Goal: Task Accomplishment & Management: Manage account settings

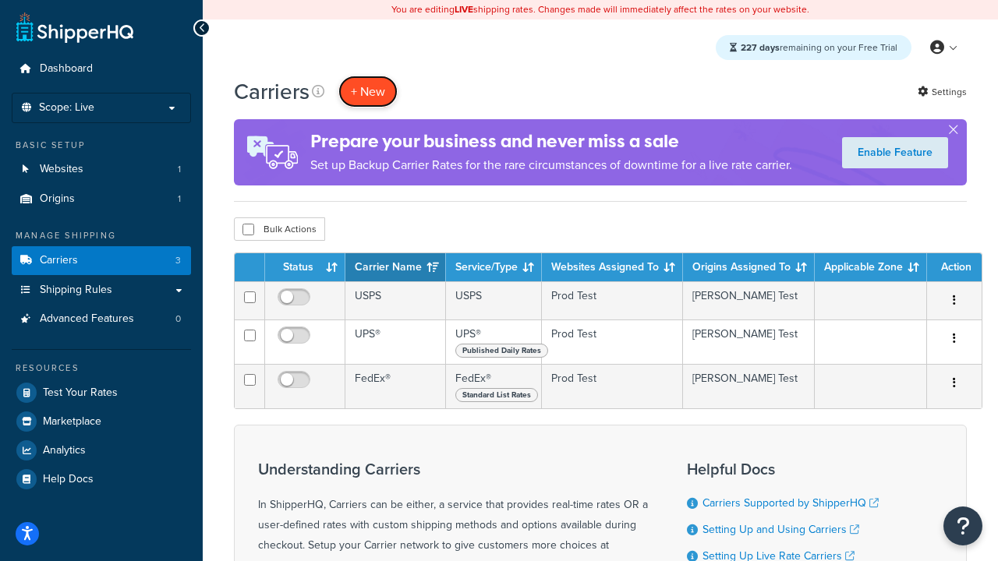
click at [368, 91] on button "+ New" at bounding box center [367, 92] width 59 height 32
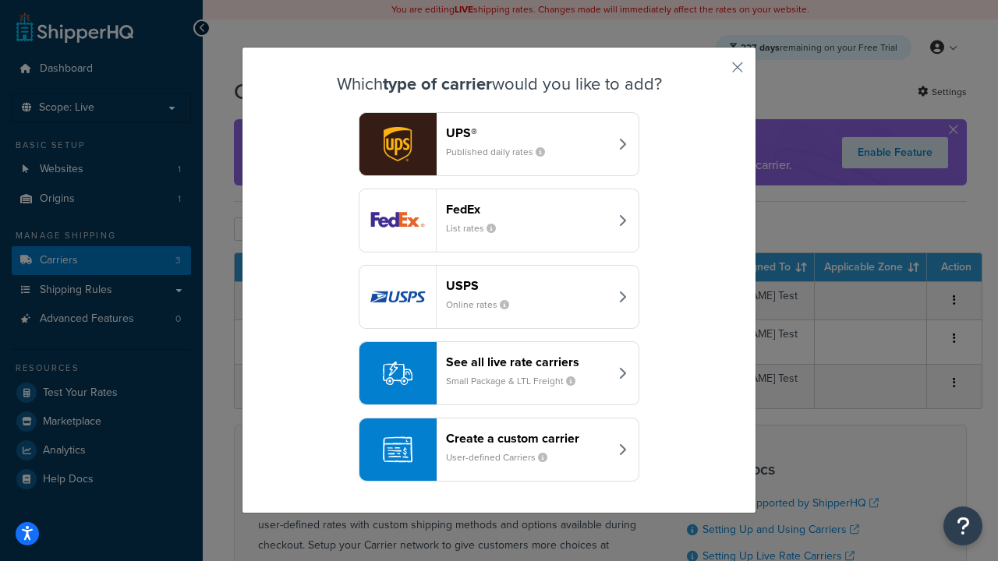
click at [527, 209] on header "FedEx" at bounding box center [527, 209] width 163 height 15
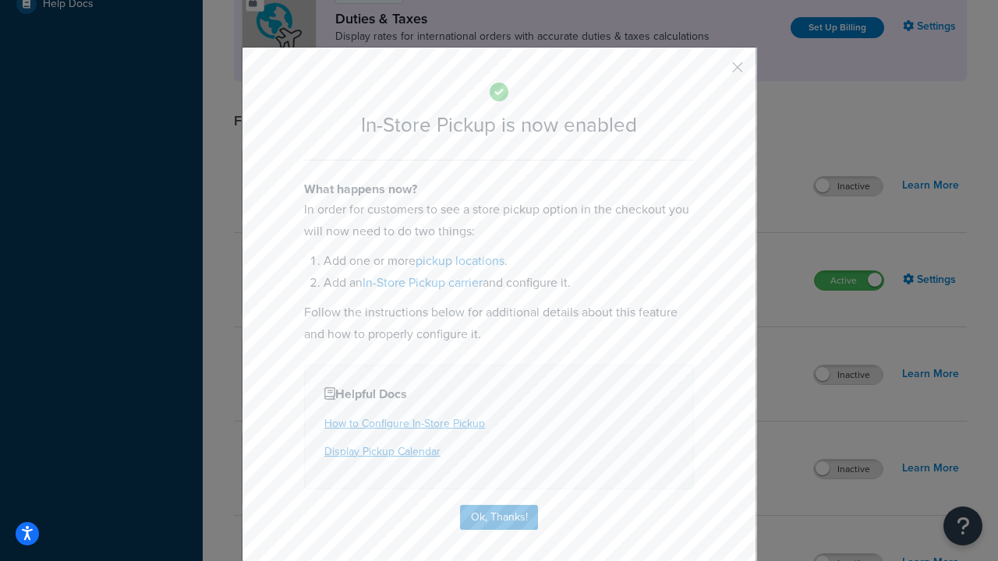
click at [714, 73] on button "button" at bounding box center [715, 73] width 4 height 4
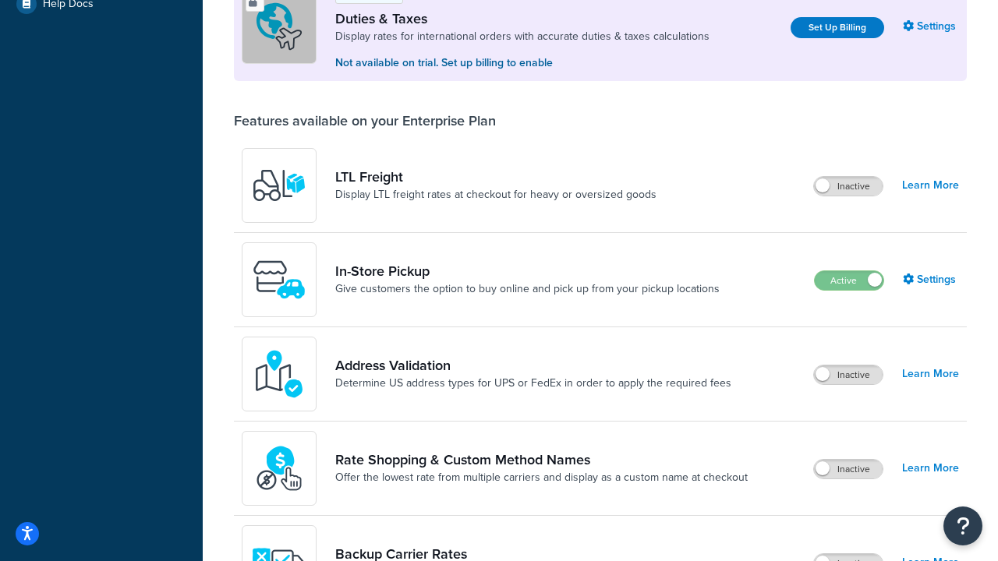
scroll to position [476, 0]
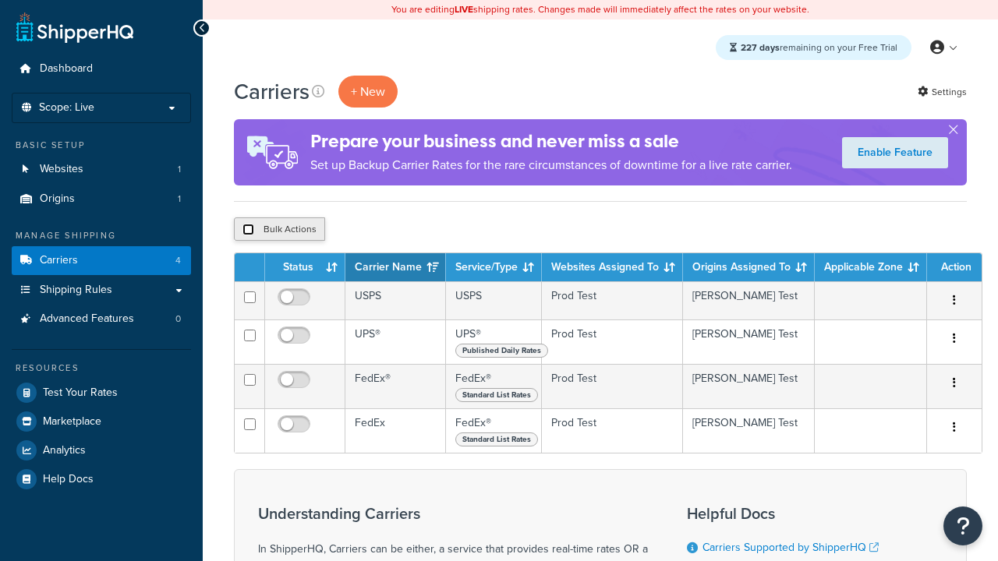
click at [248, 230] on input "checkbox" at bounding box center [248, 230] width 12 height 12
checkbox input "true"
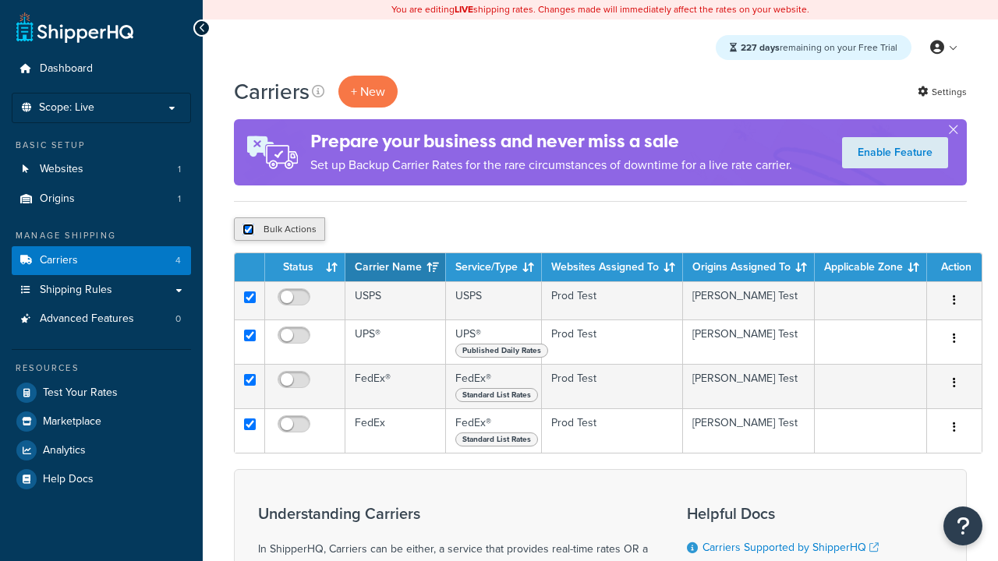
checkbox input "true"
click at [0, 0] on button "Delete" at bounding box center [0, 0] width 0 height 0
